Goal: Answer question/provide support

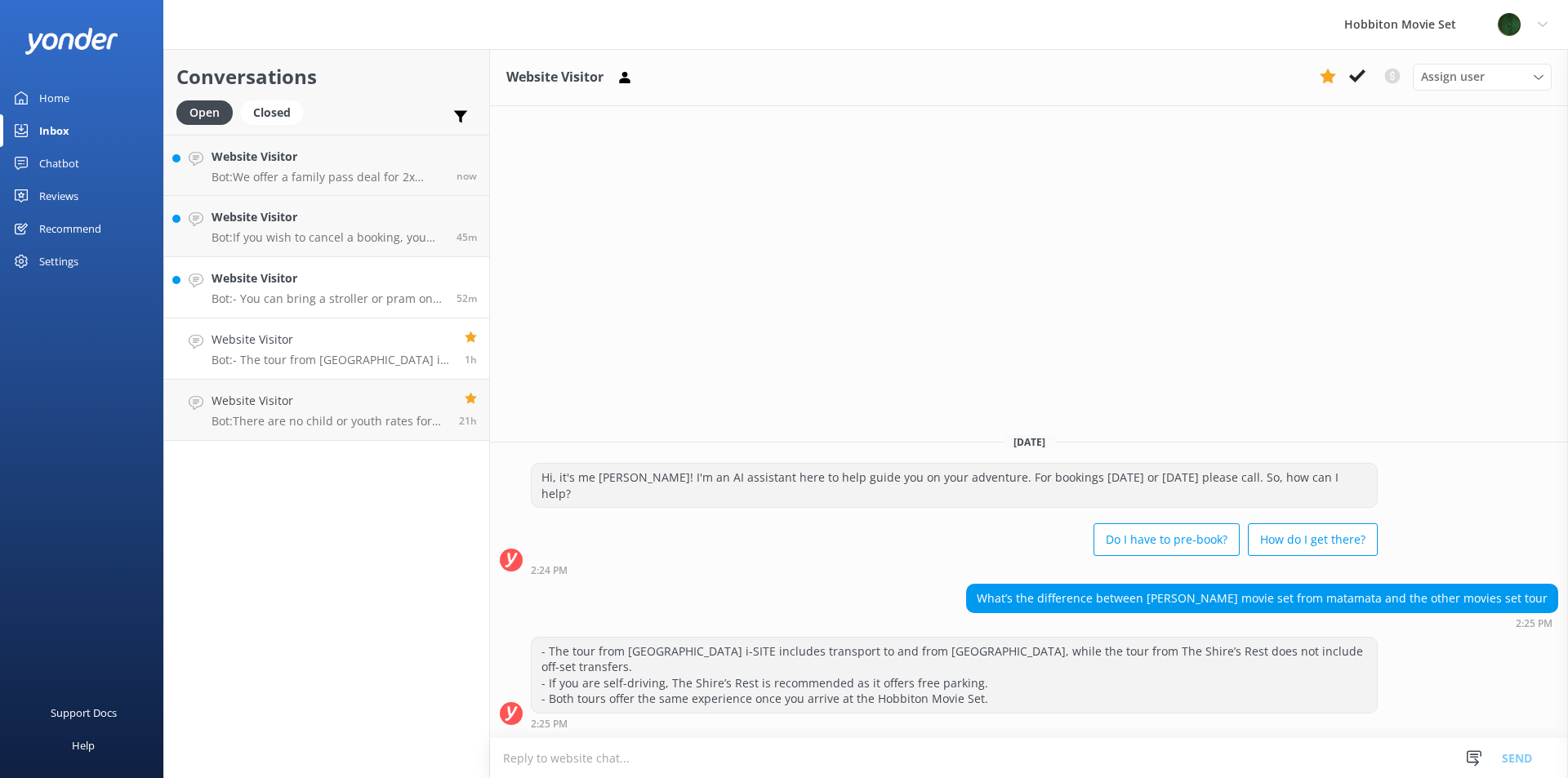
click at [309, 299] on p "Bot: - You can bring a stroller or pram on tour if it is fully collapsible and …" at bounding box center [328, 299] width 233 height 15
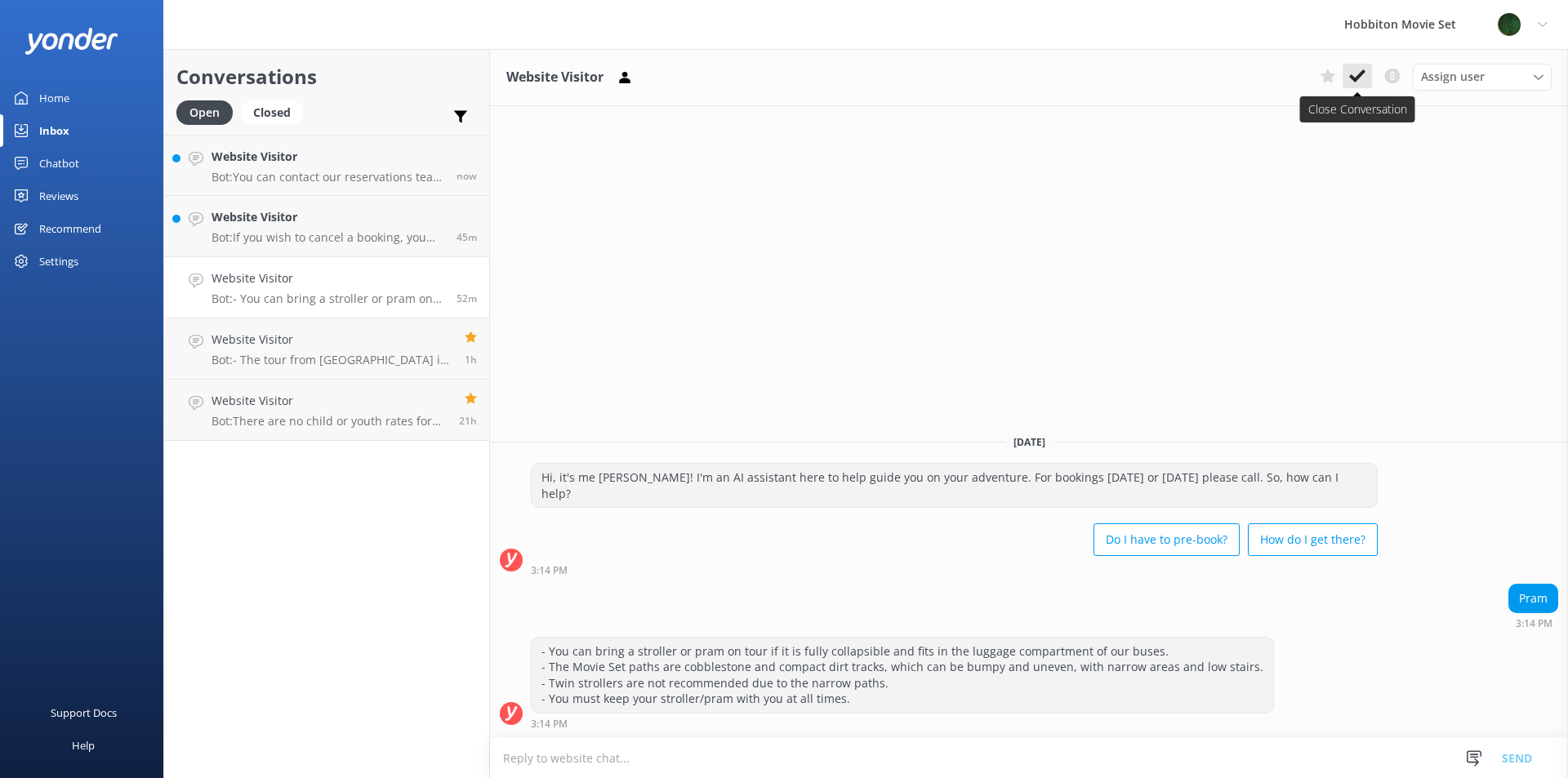
click at [1360, 77] on use at bounding box center [1358, 76] width 16 height 13
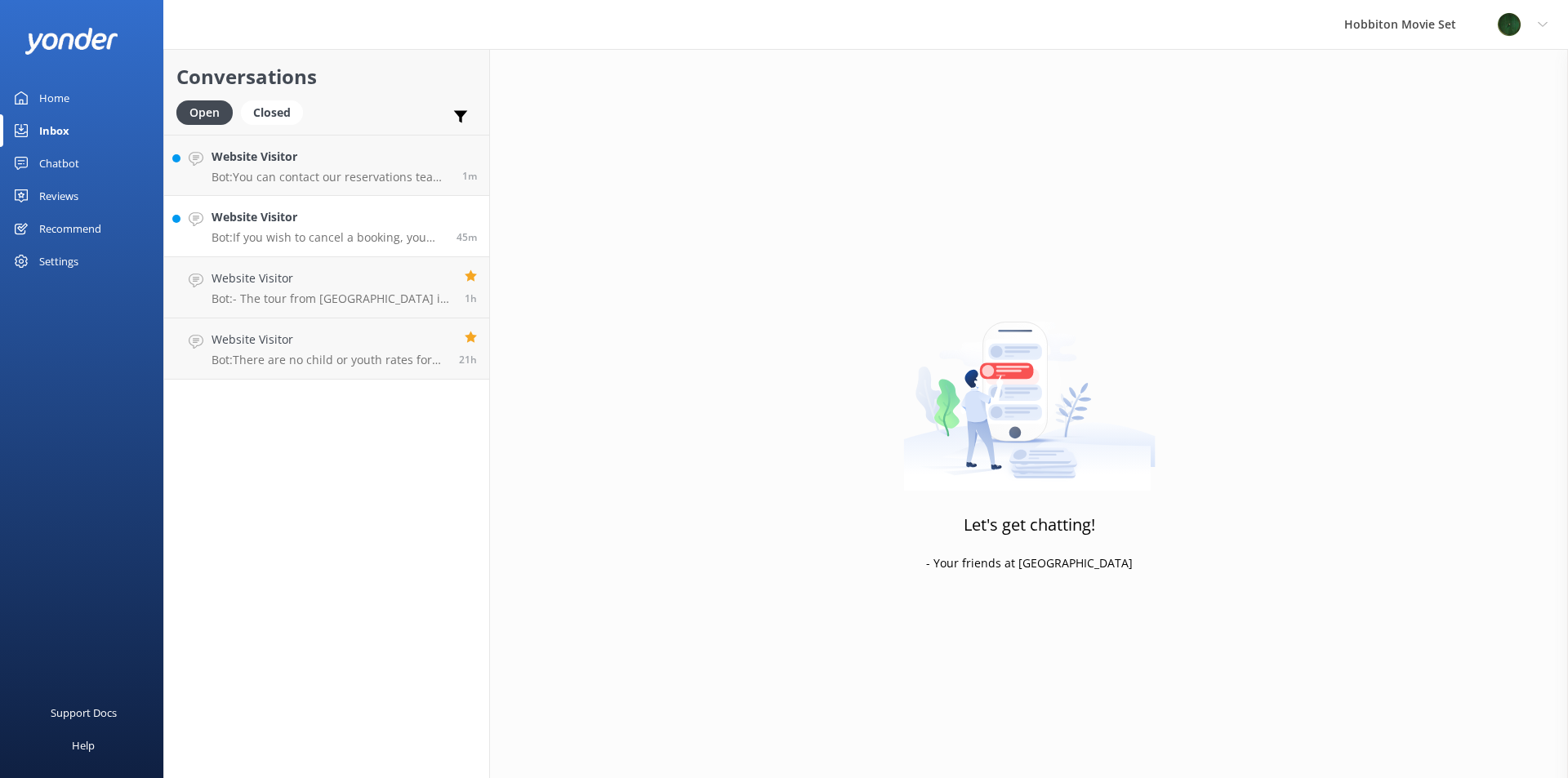
click at [435, 224] on h4 "Website Visitor" at bounding box center [328, 217] width 233 height 18
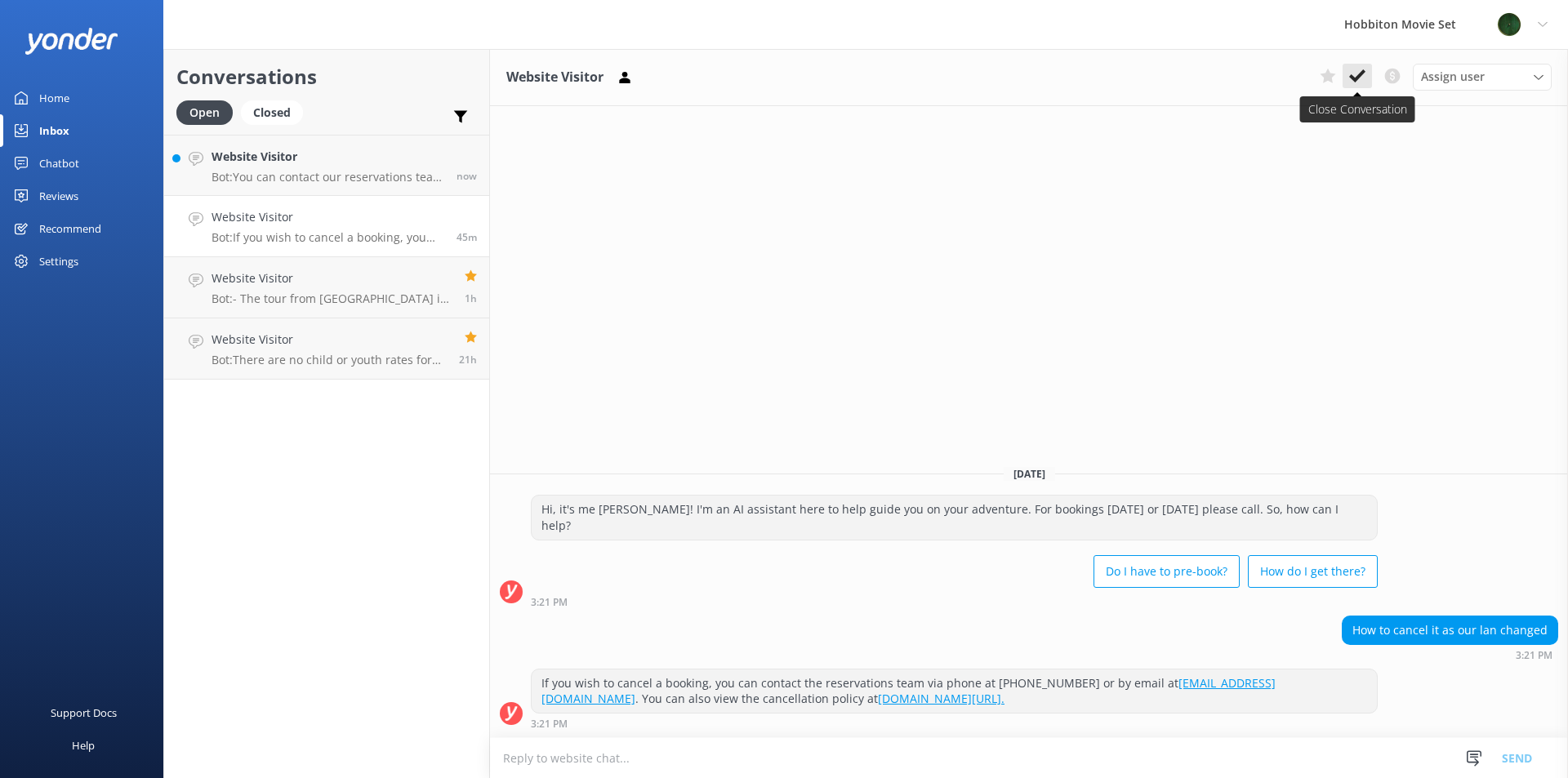
click at [1362, 74] on use at bounding box center [1358, 76] width 16 height 13
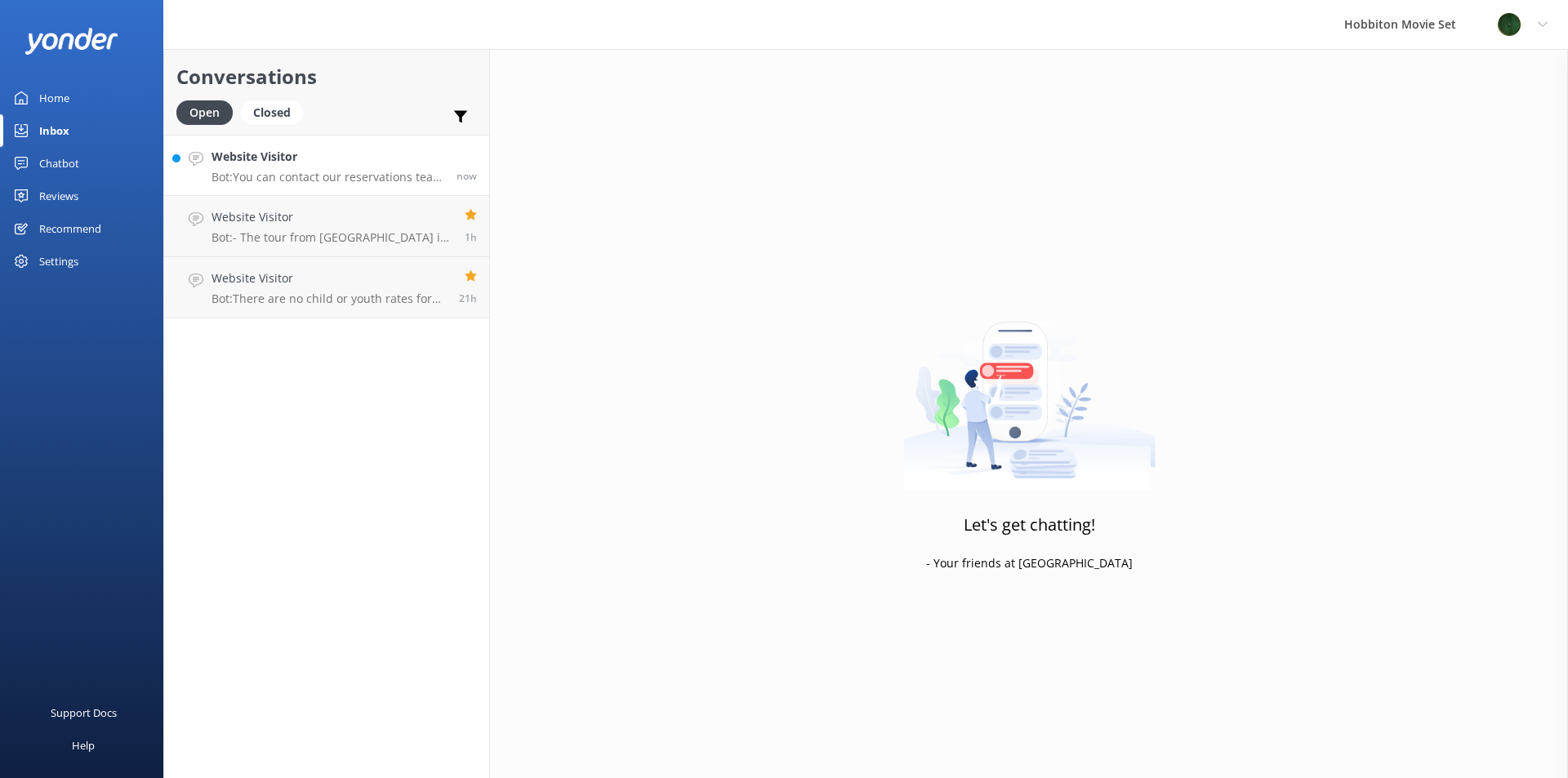
click at [419, 168] on div "Website Visitor Bot: You can contact our reservations team via phone during bus…" at bounding box center [328, 165] width 233 height 35
